Goal: Task Accomplishment & Management: Use online tool/utility

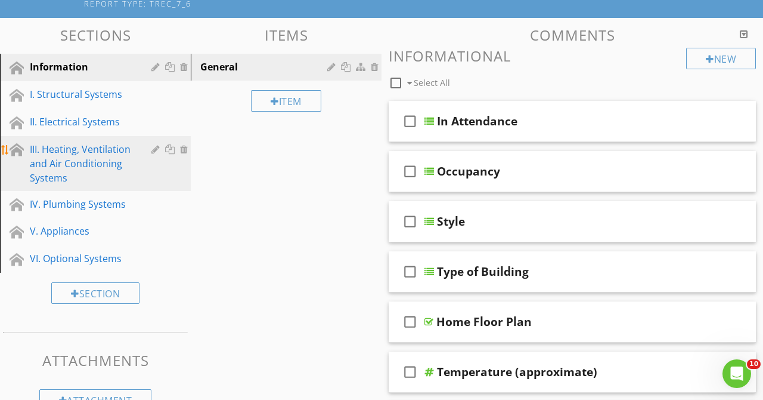
scroll to position [112, 0]
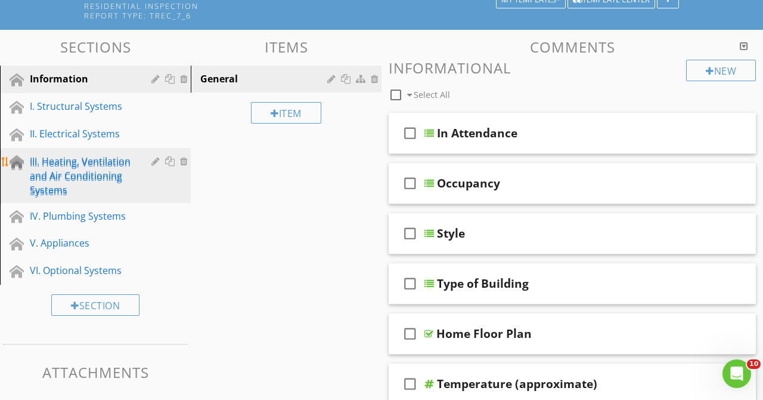
click at [69, 168] on div "III. Heating, Ventilation and Air Conditioning Systems" at bounding box center [82, 175] width 104 height 43
click at [86, 178] on div "III. Heating, Ventilation and Air Conditioning Systems" at bounding box center [82, 175] width 104 height 43
click at [89, 175] on div "III. Heating, Ventilation and Air Conditioning Systems" at bounding box center [82, 175] width 104 height 43
click at [91, 179] on div "III. Heating, Ventilation and Air Conditioning Systems" at bounding box center [82, 175] width 104 height 43
click at [101, 179] on div "III. Heating, Ventilation and Air Conditioning Systems" at bounding box center [82, 175] width 104 height 43
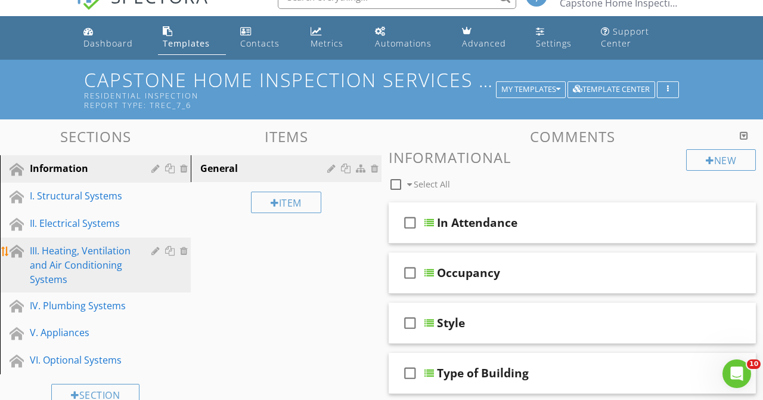
scroll to position [0, 0]
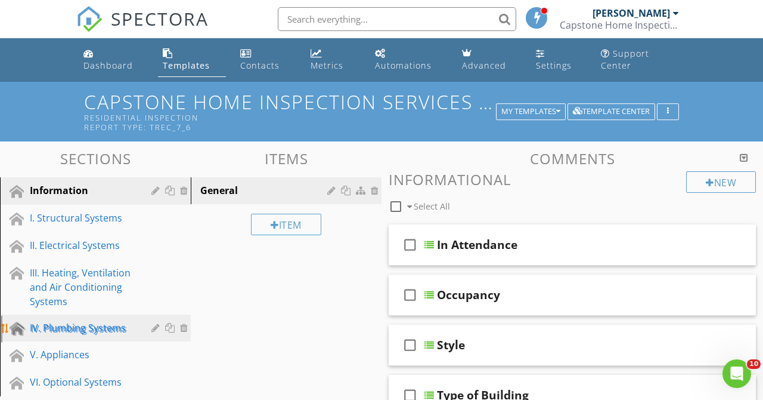
click at [96, 326] on div "IV. Plumbing Systems" at bounding box center [82, 327] width 104 height 14
click at [101, 327] on div "IV. Plumbing Systems" at bounding box center [82, 327] width 104 height 14
click at [100, 324] on div "IV. Plumbing Systems" at bounding box center [82, 327] width 104 height 14
click at [98, 325] on div "IV. Plumbing Systems" at bounding box center [82, 327] width 104 height 14
click at [91, 324] on div "IV. Plumbing Systems" at bounding box center [82, 327] width 104 height 14
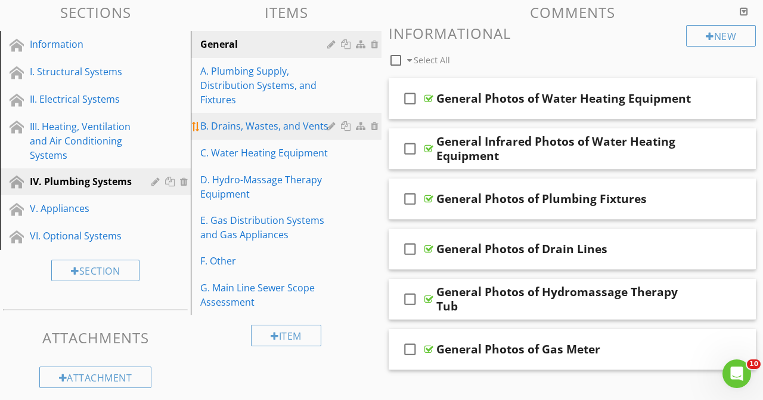
scroll to position [152, 0]
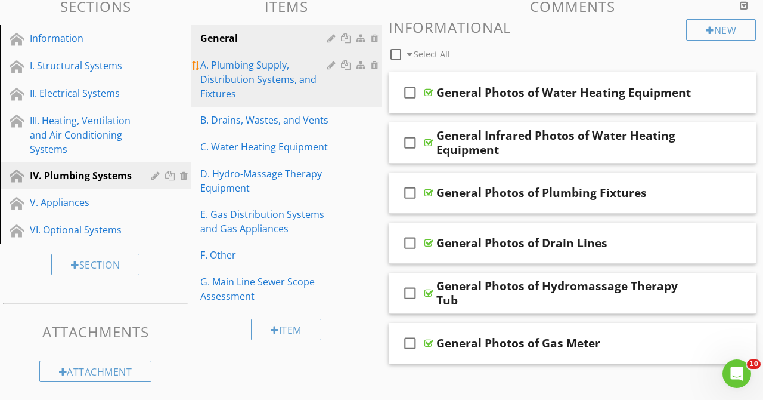
click at [284, 80] on div "A. Plumbing Supply, Distribution Systems, and Fixtures" at bounding box center [265, 79] width 131 height 43
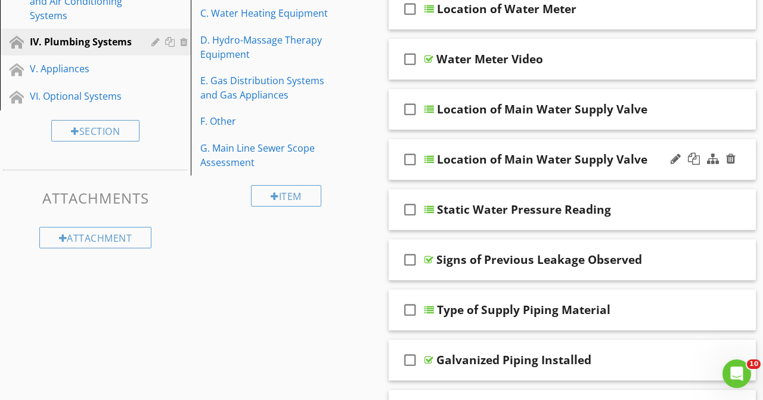
scroll to position [304, 0]
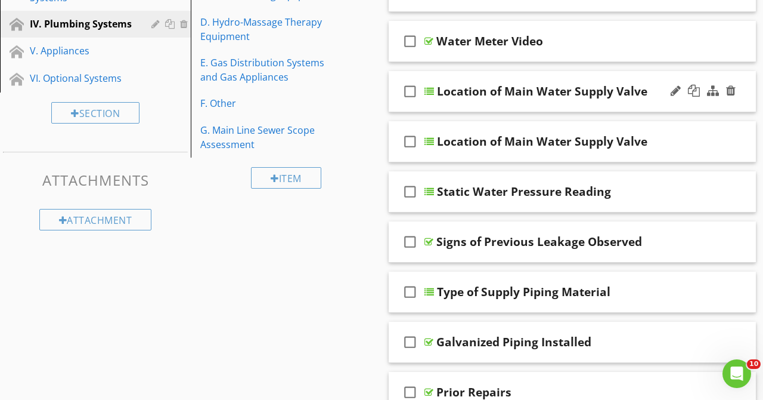
click at [636, 75] on div "check_box_outline_blank Location of Main Water Supply Valve" at bounding box center [572, 91] width 367 height 41
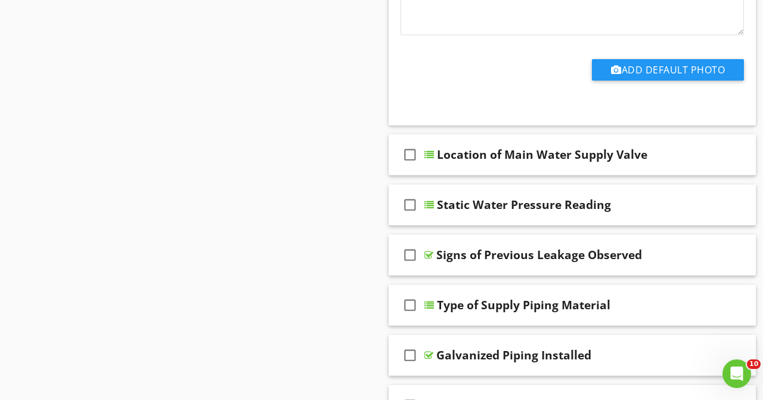
scroll to position [983, 0]
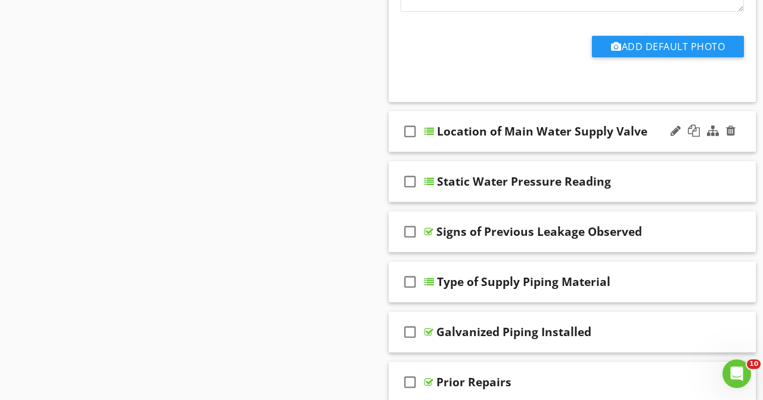
click at [653, 122] on div "check_box_outline_blank Location of Main Water Supply Valve" at bounding box center [572, 131] width 367 height 41
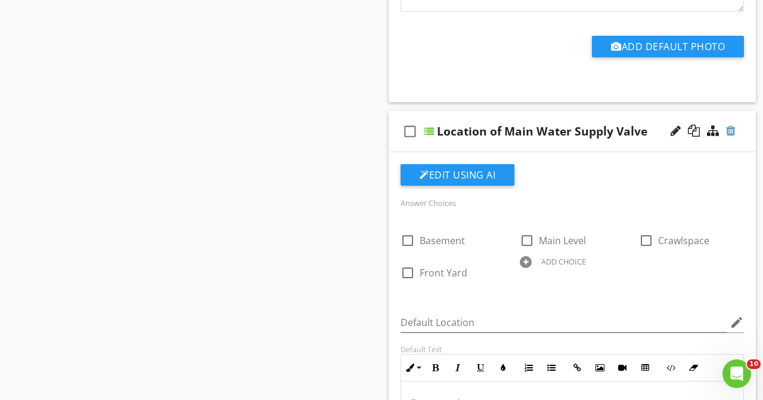
click at [730, 130] on div at bounding box center [731, 131] width 10 height 12
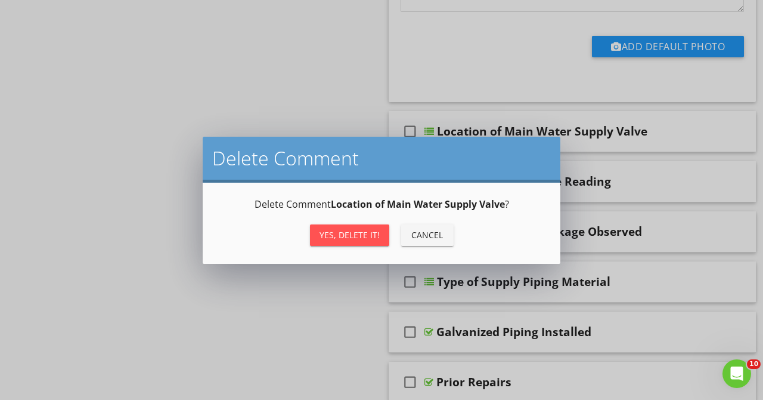
click at [366, 231] on div "Yes, Delete it!" at bounding box center [350, 234] width 60 height 13
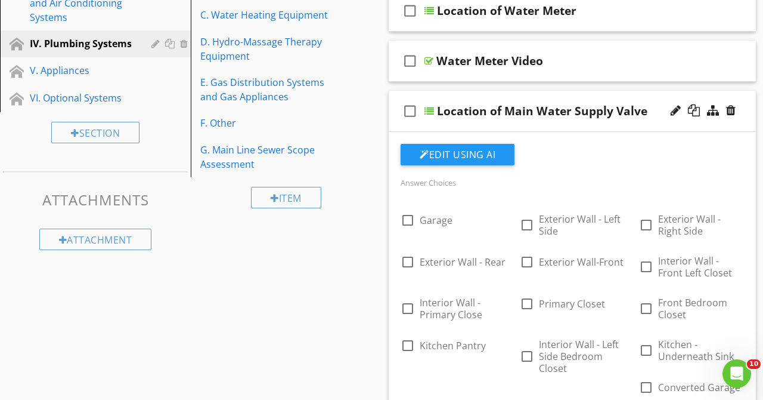
scroll to position [255, 0]
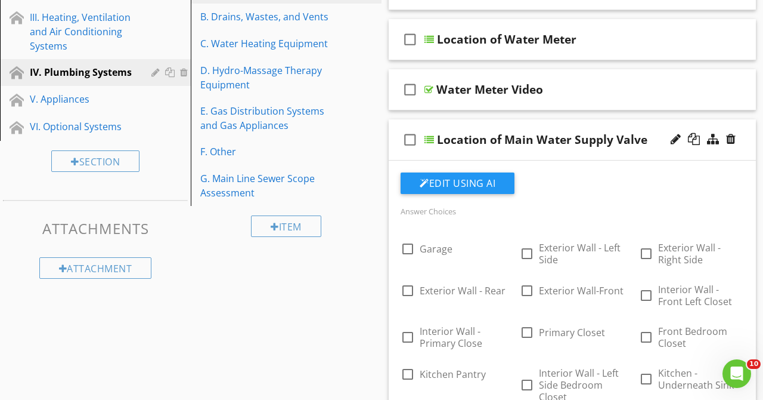
click at [655, 125] on div "check_box_outline_blank Location of Main Water Supply Valve" at bounding box center [572, 139] width 367 height 41
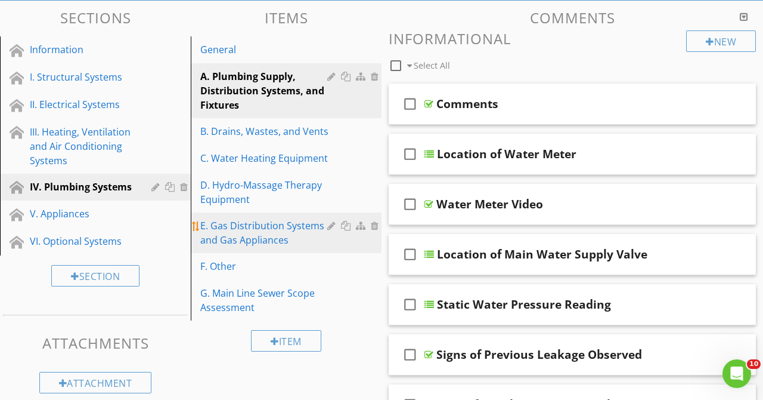
scroll to position [103, 0]
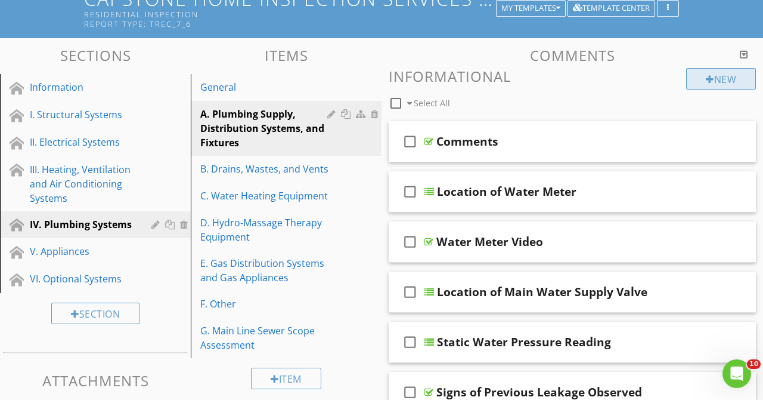
click at [705, 86] on div "New" at bounding box center [721, 78] width 70 height 21
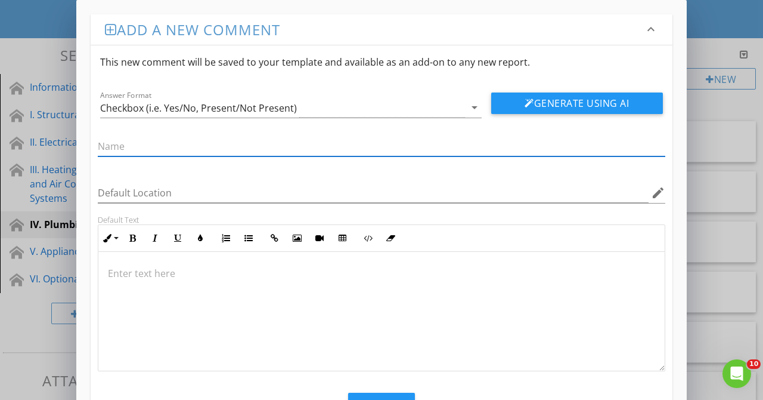
click at [159, 276] on p at bounding box center [381, 273] width 547 height 14
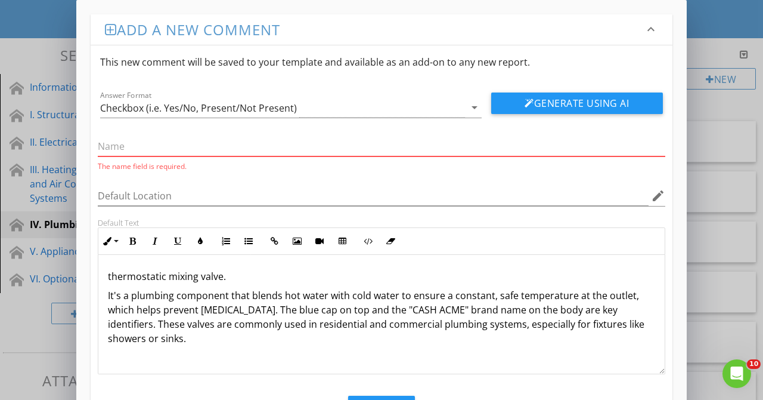
click at [161, 151] on input "text" at bounding box center [382, 147] width 568 height 20
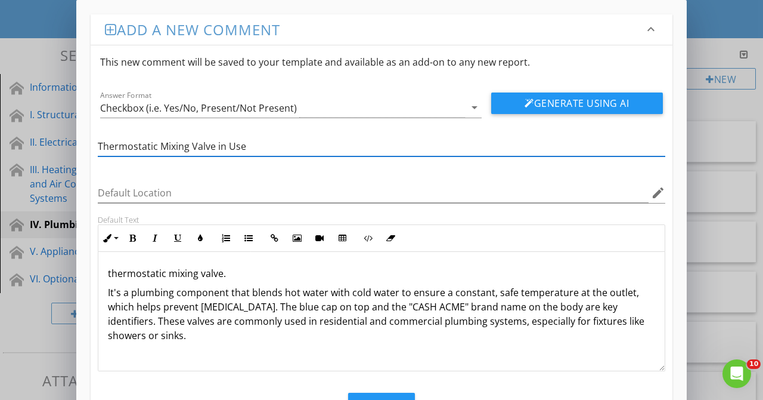
type input "Thermostatic Mixing Valve in Use"
click at [229, 270] on p "thermostatic mixing valve." at bounding box center [381, 273] width 547 height 14
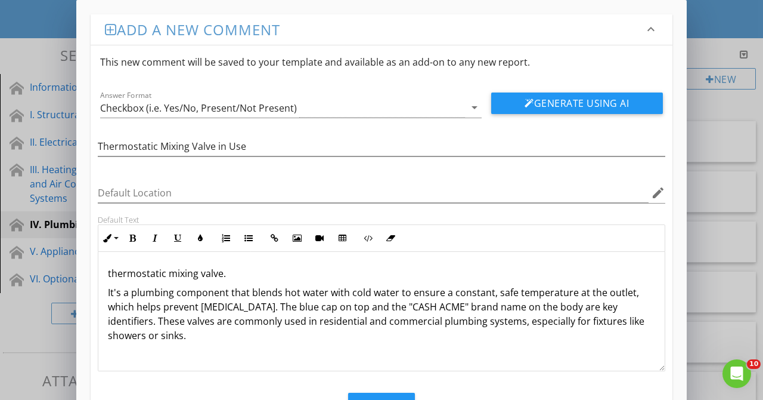
click at [107, 275] on div "thermostatic mixing valve. It's a plumbing component that blends hot water with…" at bounding box center [381, 311] width 566 height 119
click at [119, 292] on p "It's a plumbing component that blends hot water with cold water to ensure a con…" at bounding box center [381, 313] width 547 height 57
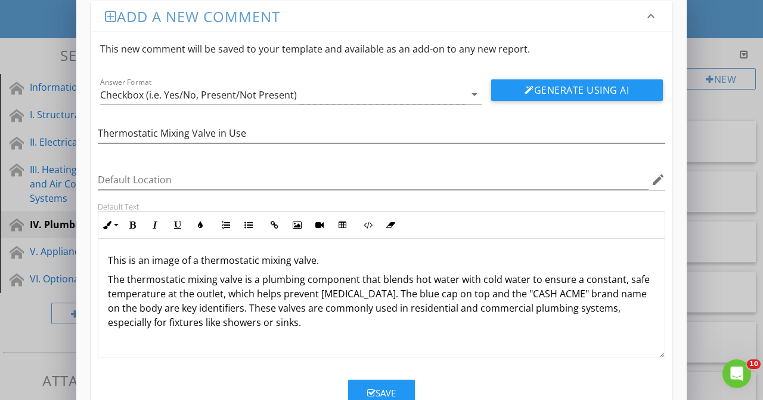
scroll to position [52, 0]
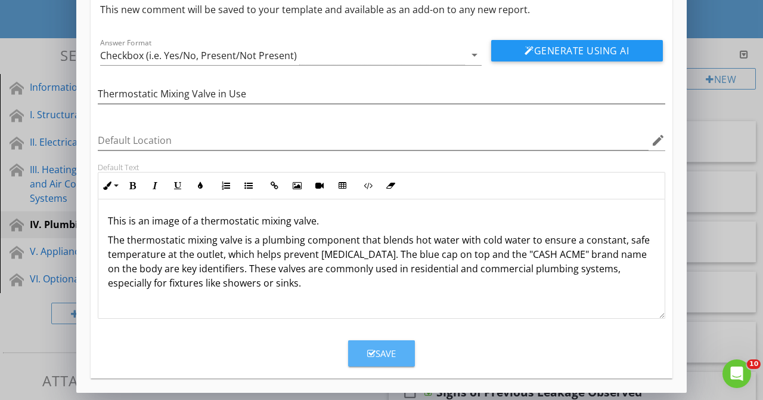
click at [389, 354] on div "Save" at bounding box center [381, 353] width 29 height 14
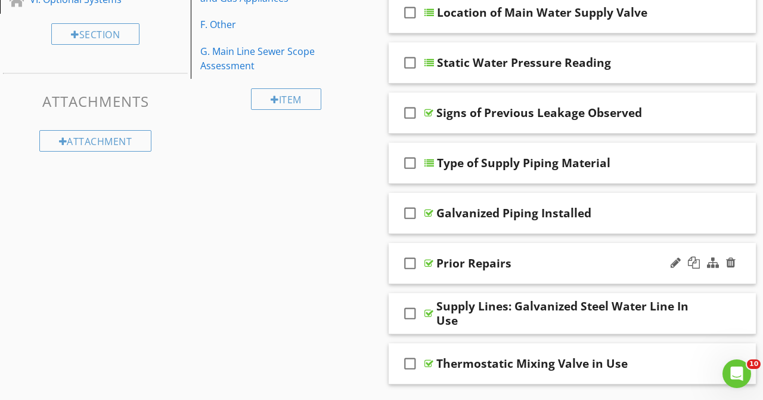
scroll to position [412, 0]
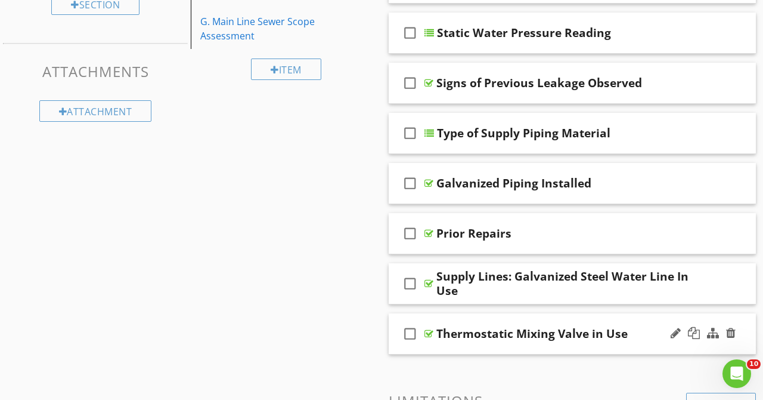
click at [642, 320] on div "check_box_outline_blank Thermostatic Mixing Valve in Use" at bounding box center [572, 333] width 367 height 41
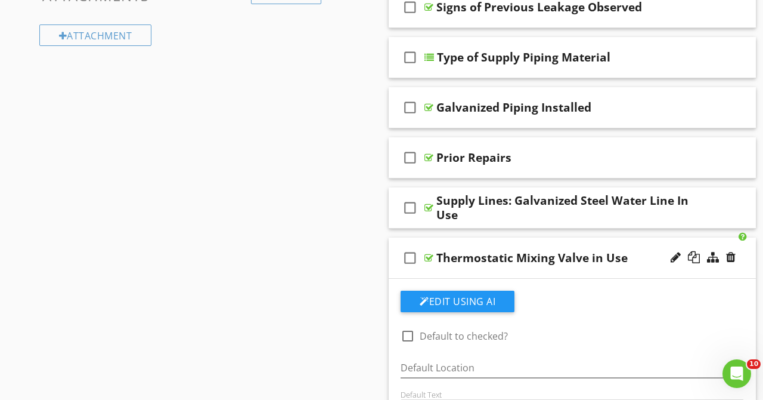
scroll to position [487, 0]
click at [649, 244] on div "check_box_outline_blank Thermostatic Mixing Valve in Use" at bounding box center [572, 258] width 367 height 41
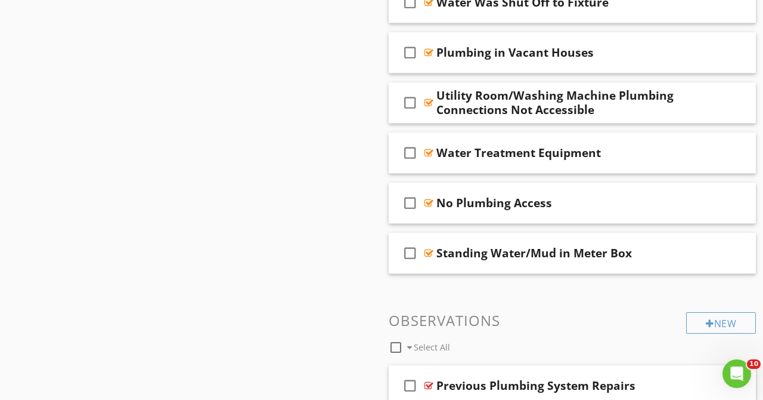
scroll to position [943, 0]
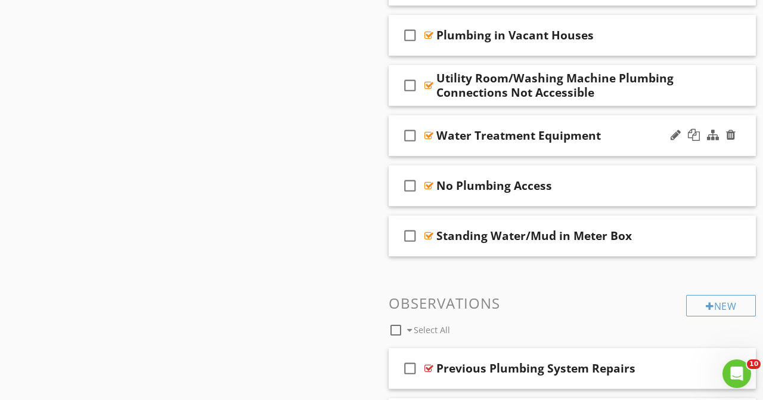
click at [647, 134] on div "Water Treatment Equipment" at bounding box center [565, 135] width 258 height 14
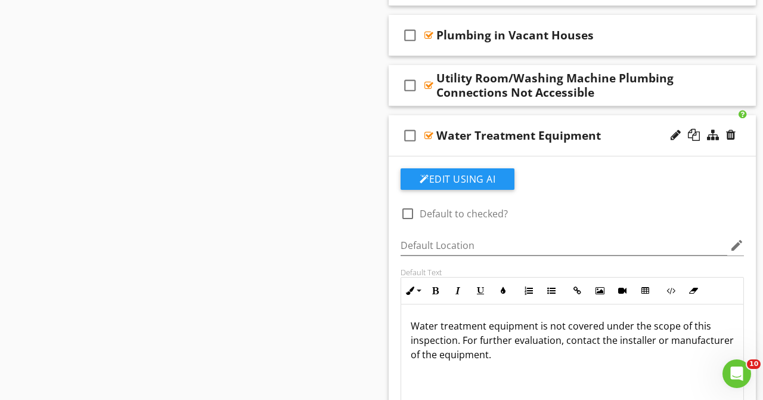
click at [647, 134] on div "Water Treatment Equipment" at bounding box center [565, 135] width 258 height 14
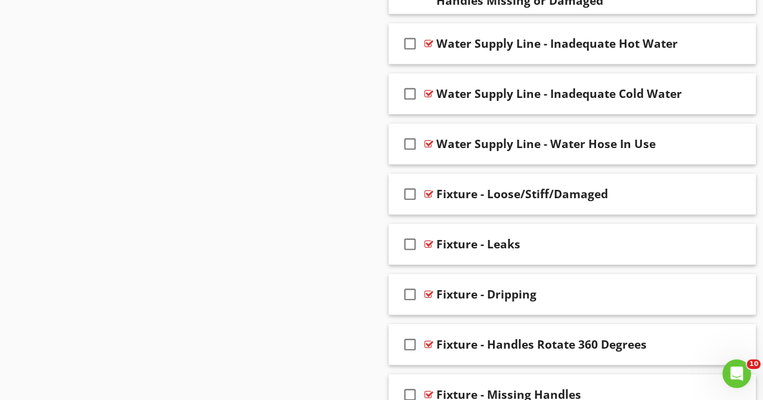
scroll to position [2401, 0]
